Goal: Information Seeking & Learning: Learn about a topic

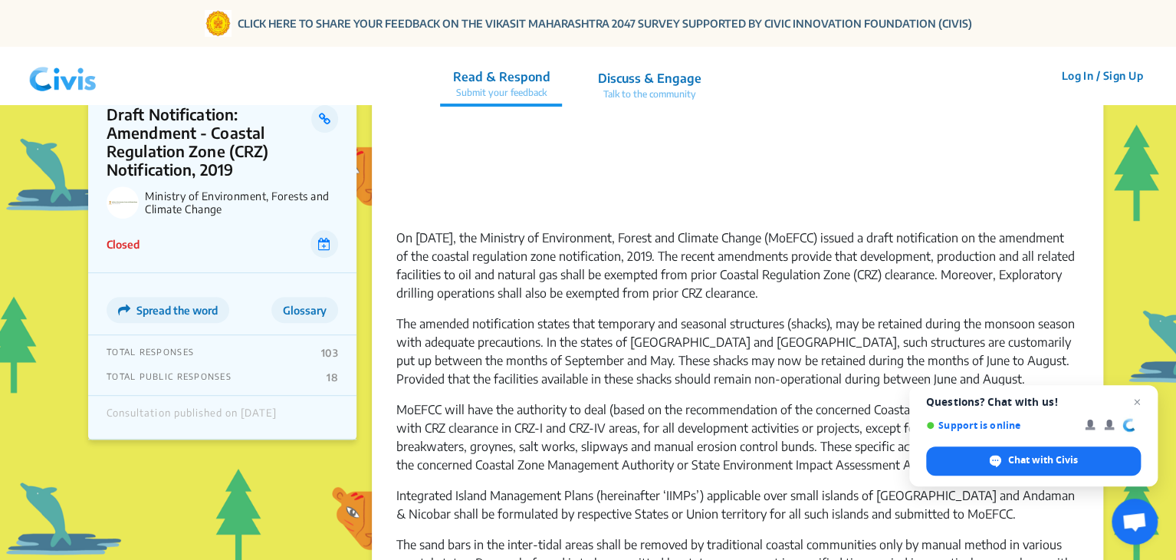
scroll to position [230, 0]
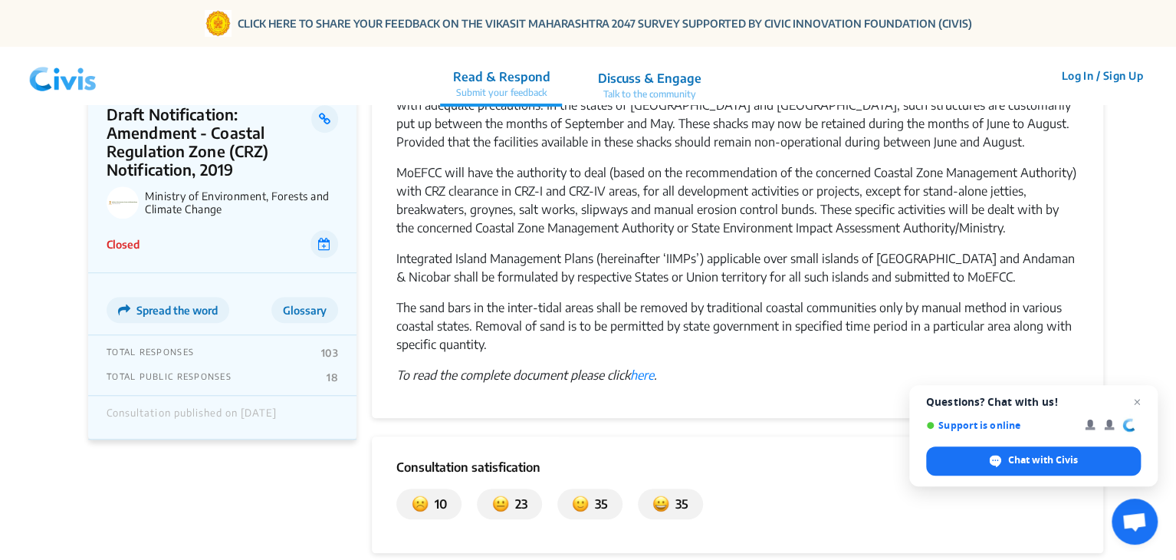
scroll to position [460, 0]
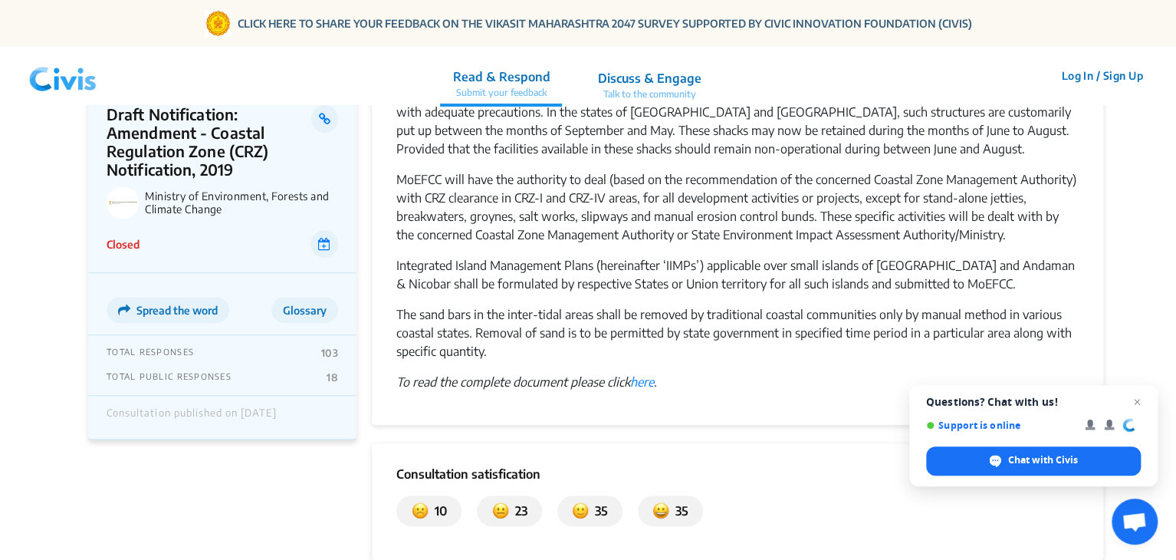
click at [475, 179] on p "MoEFCC will have the authority to deal (based on the recommendation of the conc…" at bounding box center [737, 207] width 682 height 74
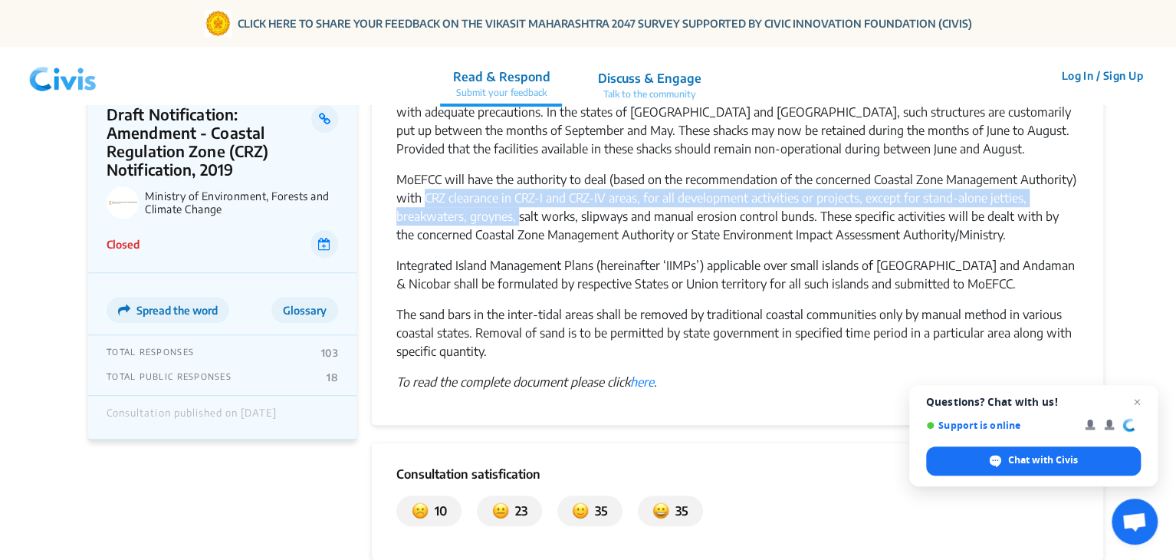
drag, startPoint x: 423, startPoint y: 200, endPoint x: 519, endPoint y: 225, distance: 98.9
click at [518, 222] on p "MoEFCC will have the authority to deal (based on the recommendation of the conc…" at bounding box center [737, 207] width 682 height 74
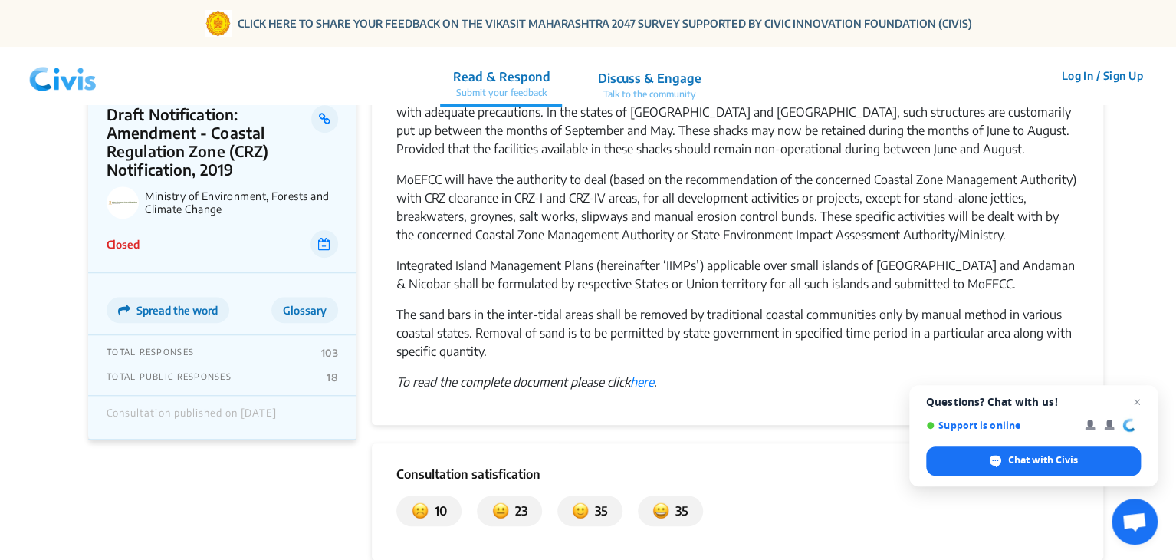
click at [517, 245] on div "On [DATE], the Ministry of Environment, Forest and Climate Change (MoEFCC) issu…" at bounding box center [737, 51] width 682 height 680
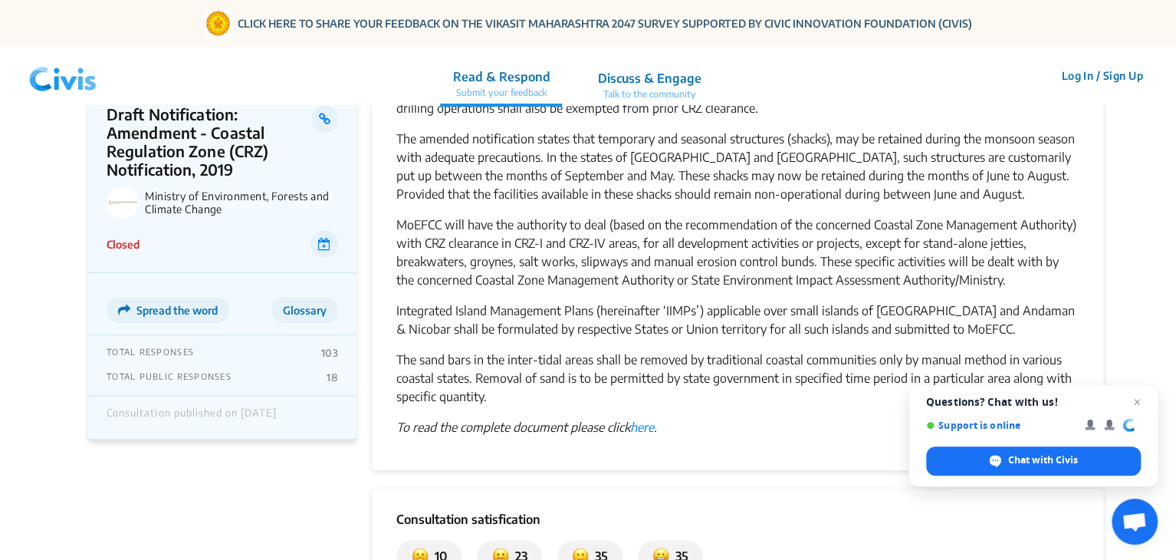
scroll to position [383, 0]
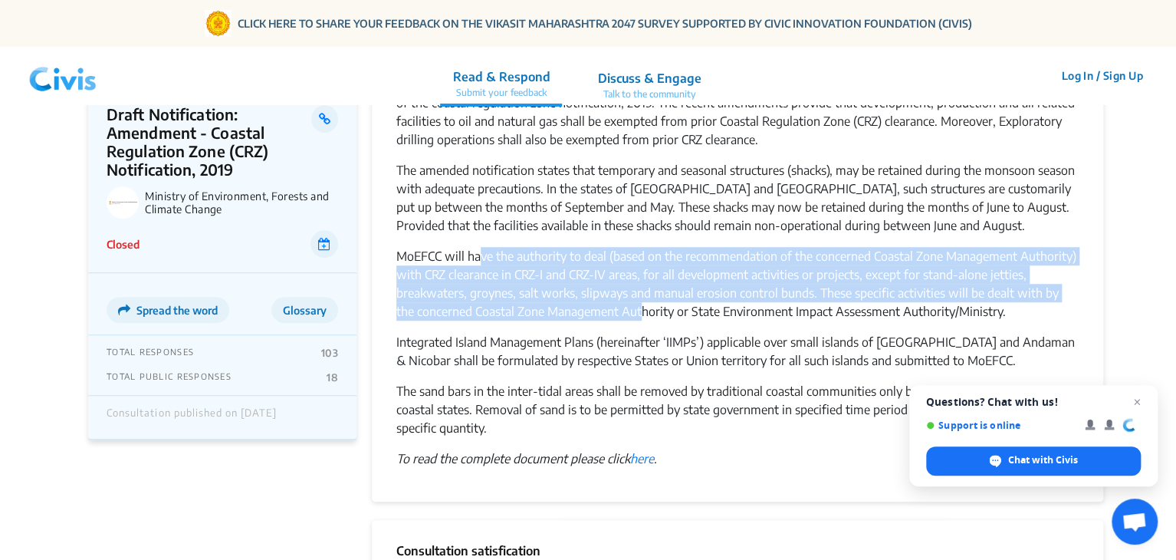
drag, startPoint x: 481, startPoint y: 257, endPoint x: 625, endPoint y: 317, distance: 156.1
click at [625, 317] on p "MoEFCC will have the authority to deal (based on the recommendation of the conc…" at bounding box center [737, 284] width 682 height 74
